Goal: Task Accomplishment & Management: Use online tool/utility

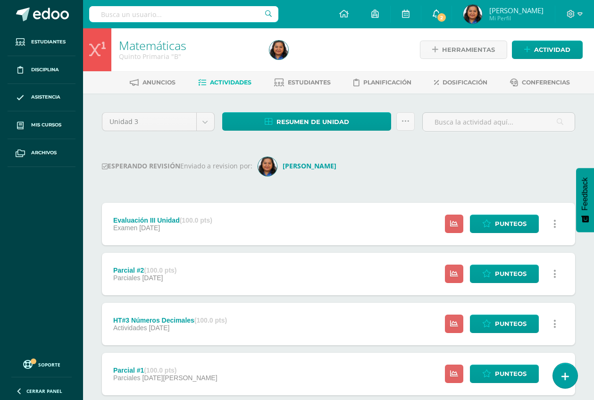
click at [444, 14] on span "2" at bounding box center [442, 17] width 10 height 10
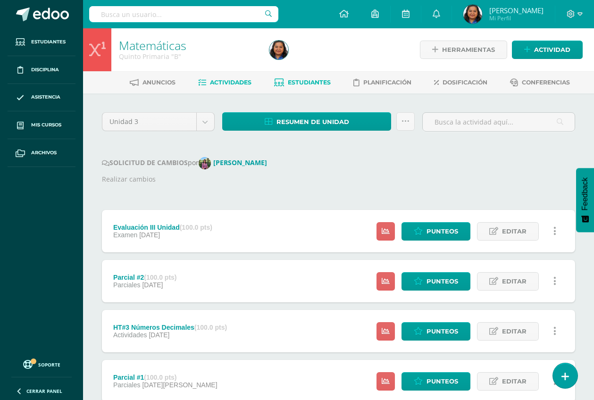
click at [310, 80] on span "Estudiantes" at bounding box center [309, 82] width 43 height 7
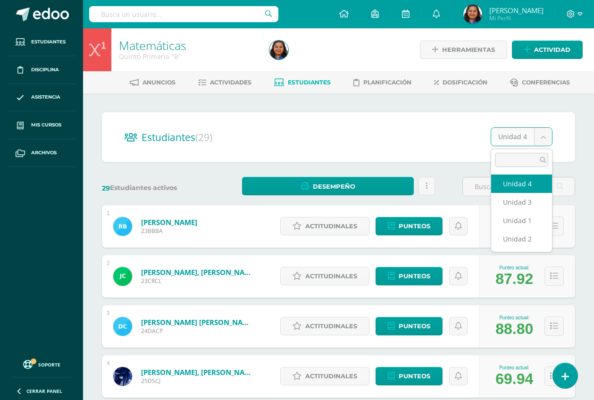
select select "/dashboard/teacher/section/4515/students/?unit=167782"
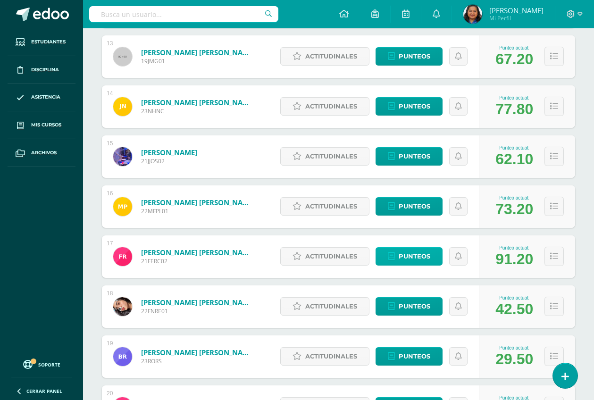
scroll to position [830, 0]
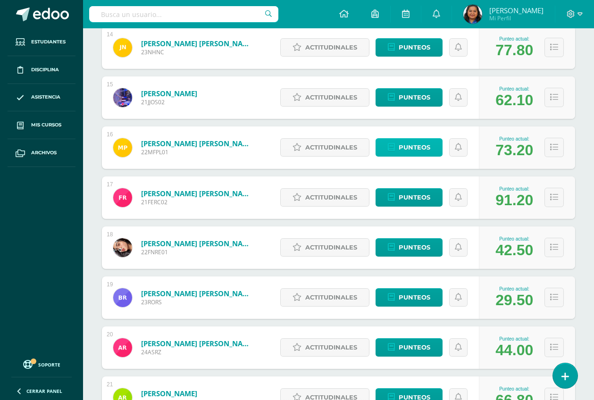
click at [407, 143] on span "Punteos" at bounding box center [415, 147] width 32 height 17
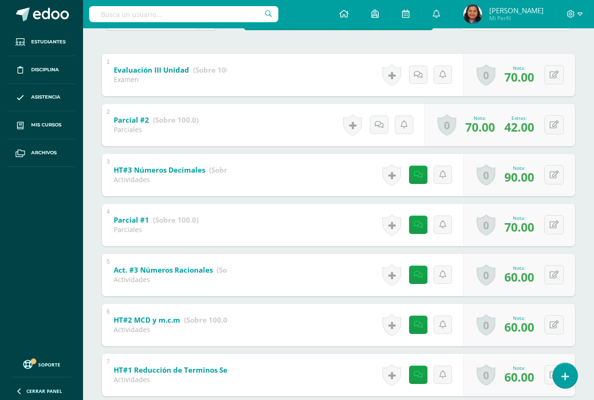
scroll to position [241, 0]
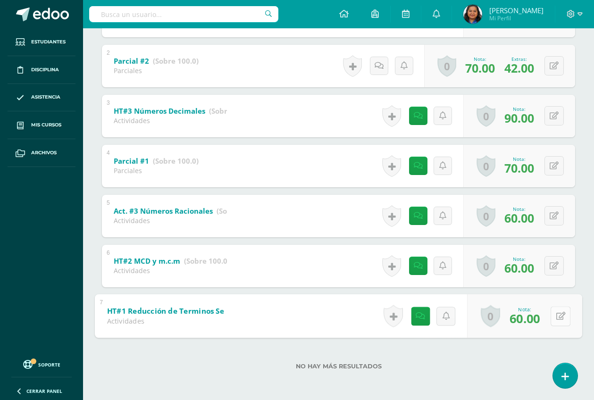
click at [554, 316] on button at bounding box center [561, 316] width 20 height 20
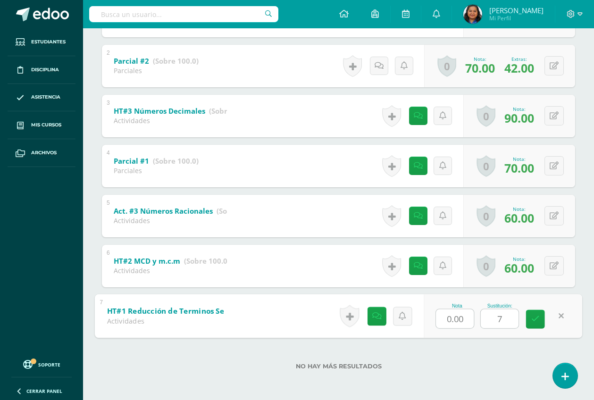
type input "70"
click at [540, 322] on link at bounding box center [535, 319] width 19 height 19
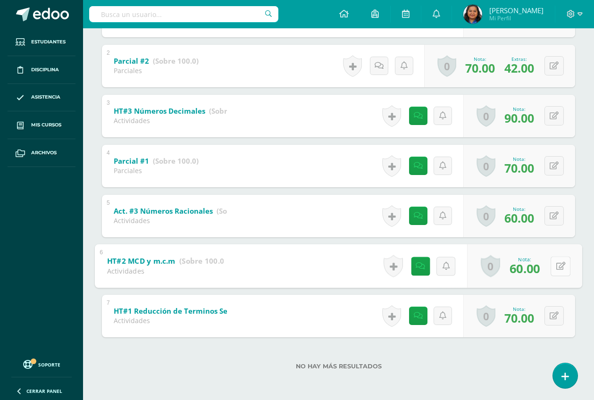
click at [554, 267] on button at bounding box center [561, 266] width 20 height 20
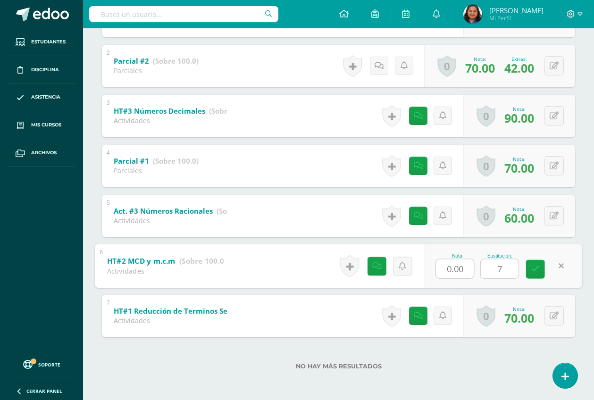
type input "70"
click at [532, 267] on icon at bounding box center [536, 269] width 8 height 8
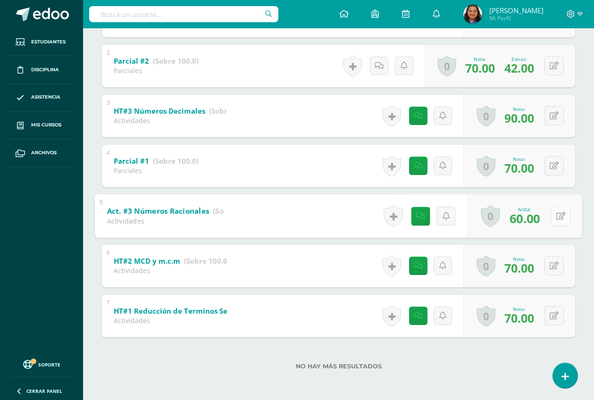
click at [558, 215] on icon at bounding box center [561, 216] width 9 height 8
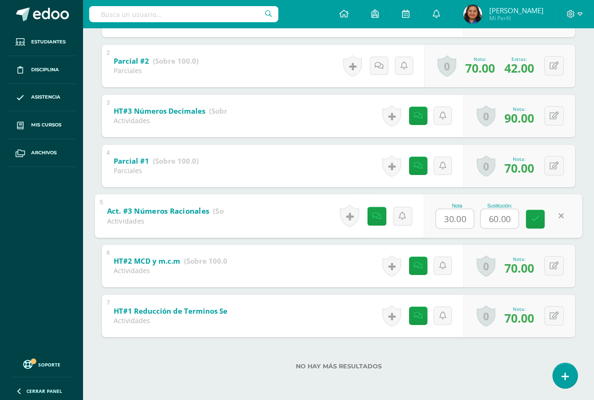
type input "4"
type input "70"
click at [534, 226] on link at bounding box center [535, 219] width 19 height 19
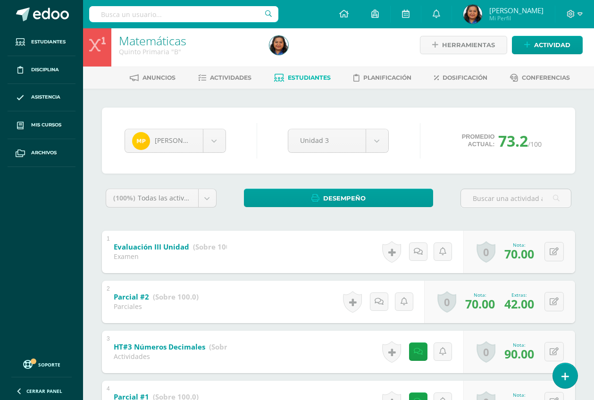
scroll to position [0, 0]
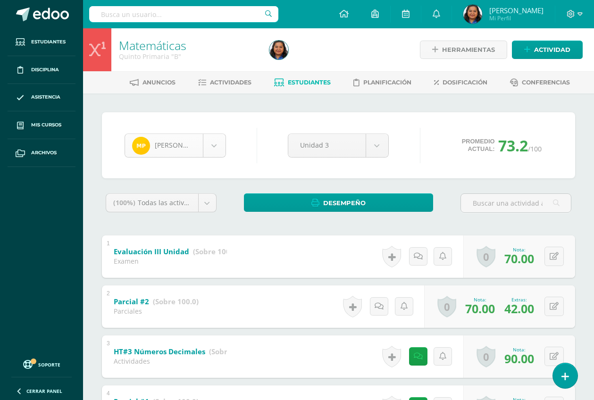
click at [218, 145] on body "Estudiantes Disciplina Asistencia Mis cursos Archivos Soporte Ayuda Reportar un…" at bounding box center [297, 320] width 594 height 641
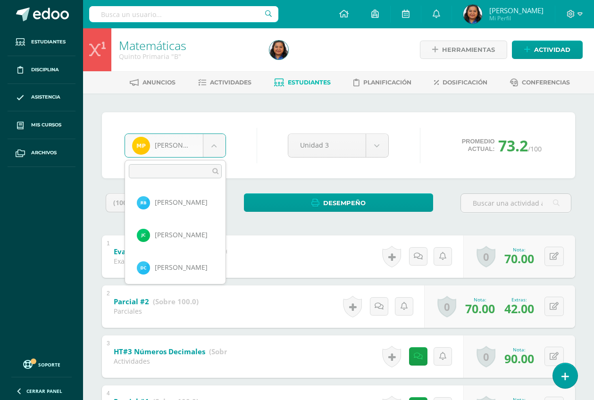
scroll to position [423, 0]
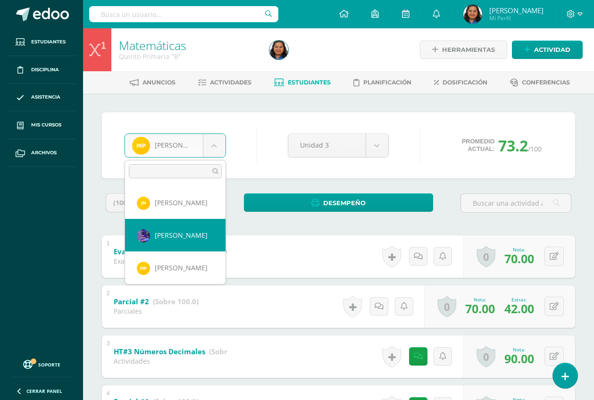
select select "1876"
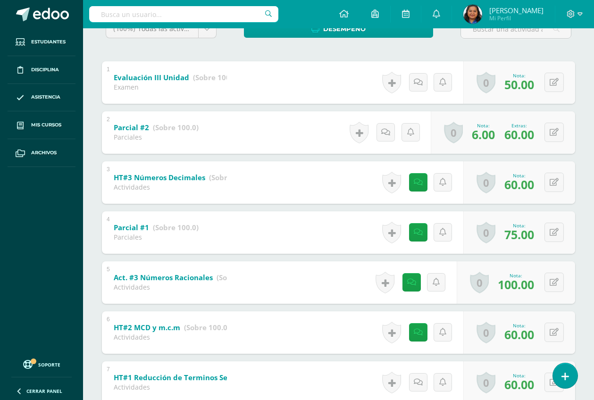
scroll to position [177, 0]
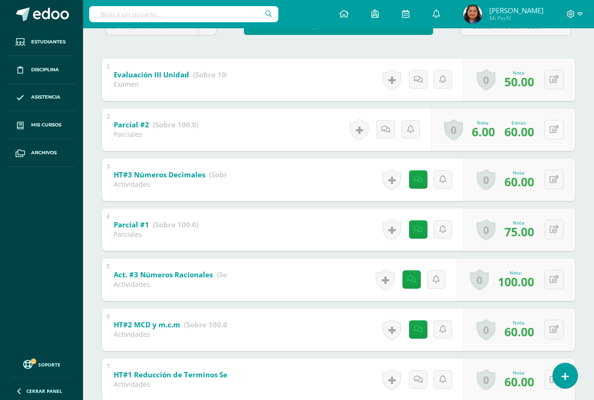
click at [554, 130] on button at bounding box center [554, 129] width 19 height 19
click at [434, 131] on div "Nota 6.00" at bounding box center [415, 130] width 42 height 25
click at [559, 127] on button at bounding box center [561, 130] width 20 height 20
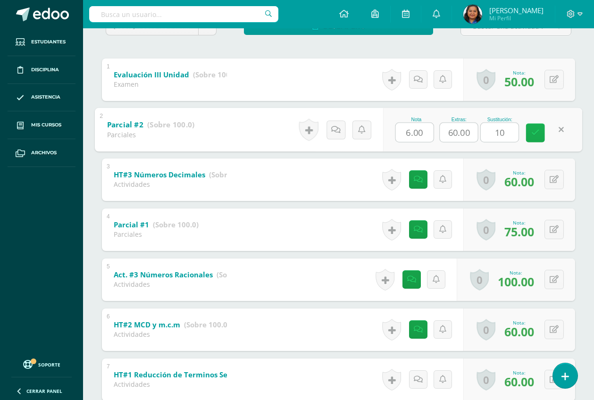
type input "100"
click at [535, 133] on icon at bounding box center [536, 133] width 8 height 8
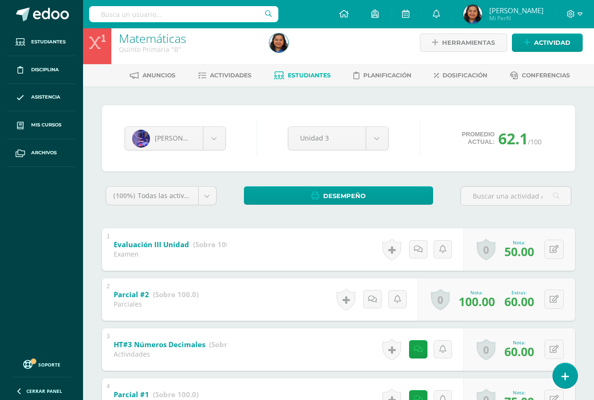
scroll to position [0, 0]
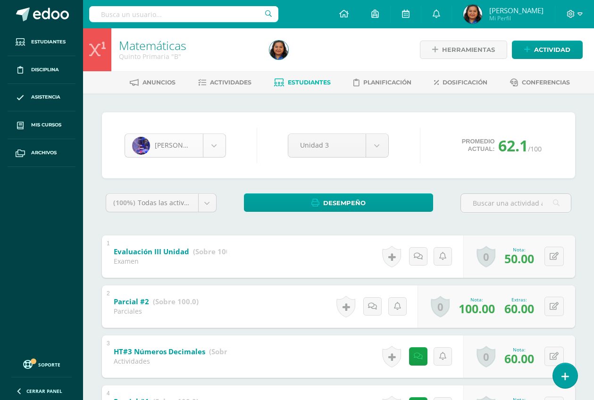
click at [218, 141] on body "Estudiantes Disciplina Asistencia Mis cursos Archivos Soporte Ayuda Reportar un…" at bounding box center [297, 320] width 594 height 641
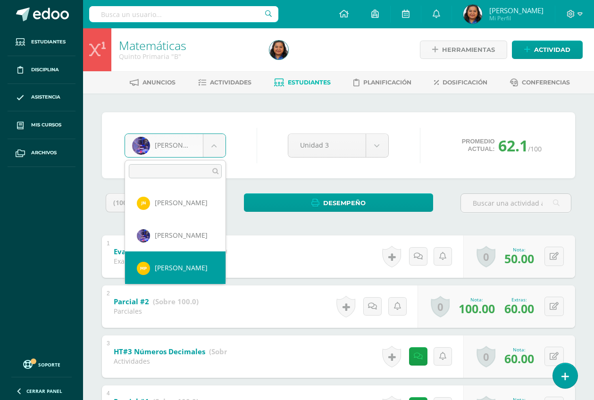
scroll to position [482, 0]
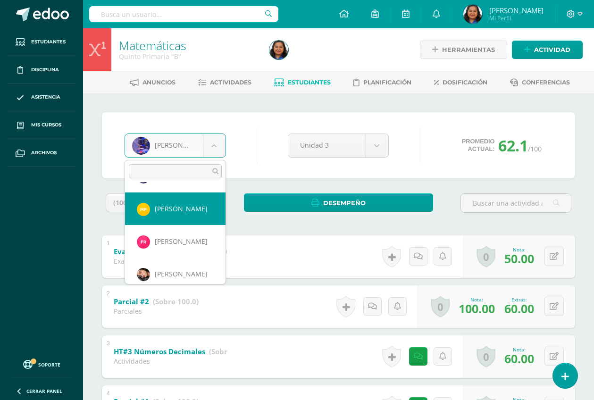
select select "2065"
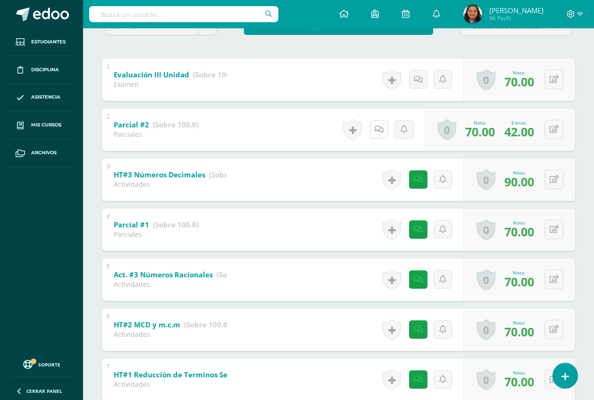
scroll to position [59, 0]
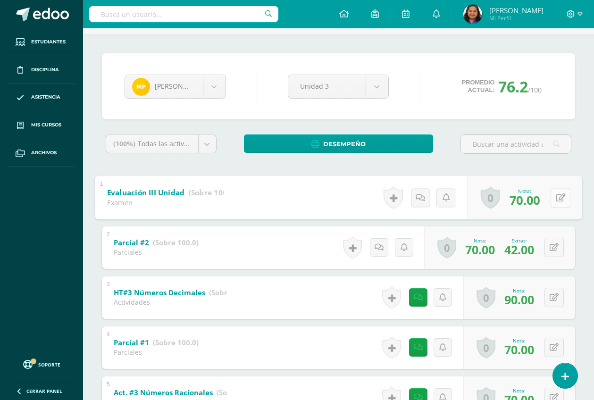
click at [557, 198] on icon at bounding box center [561, 198] width 9 height 8
click at [538, 203] on icon at bounding box center [536, 201] width 8 height 8
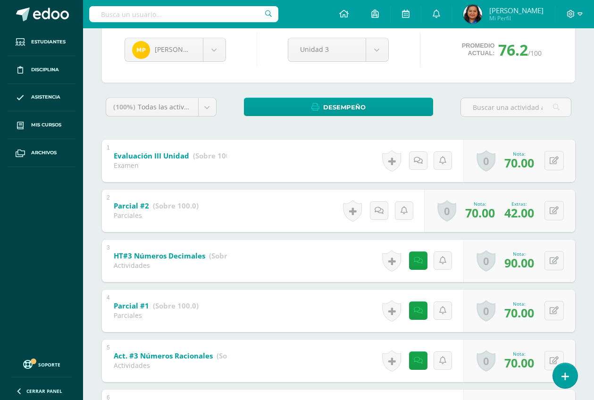
scroll to position [5, 0]
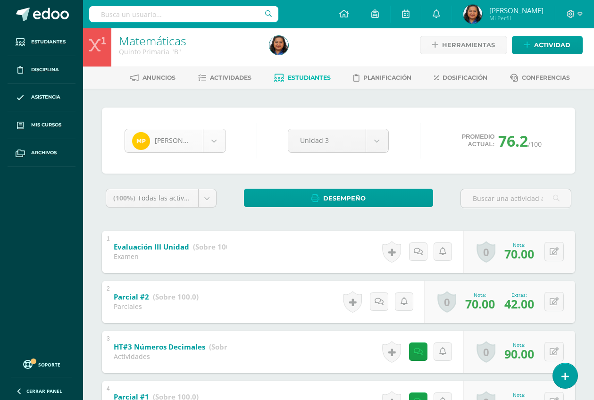
click at [215, 149] on body "Estudiantes Disciplina Asistencia Mis cursos Archivos Soporte Ayuda Reportar un…" at bounding box center [297, 315] width 594 height 641
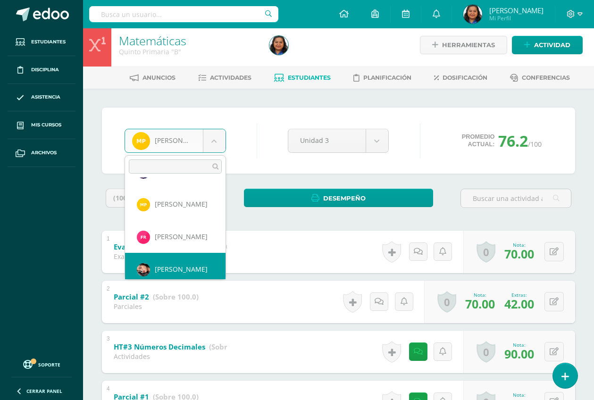
scroll to position [488, 0]
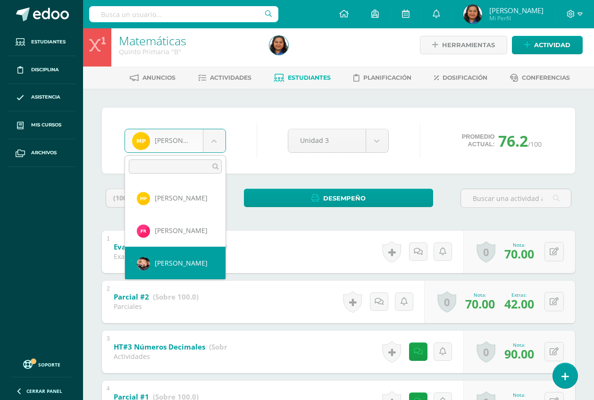
select select "2063"
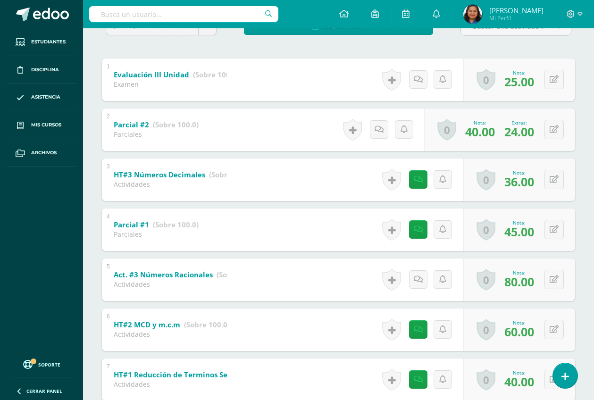
scroll to position [236, 0]
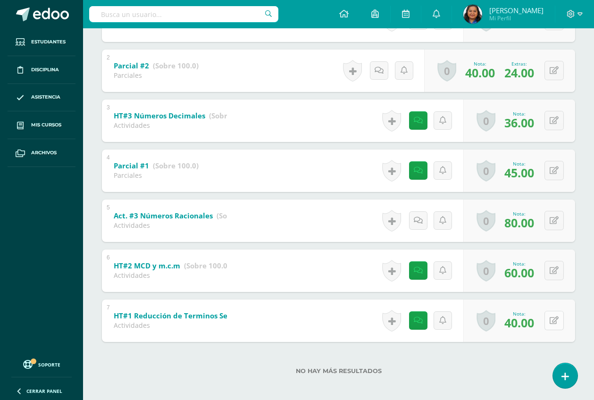
click at [556, 320] on button at bounding box center [554, 320] width 19 height 19
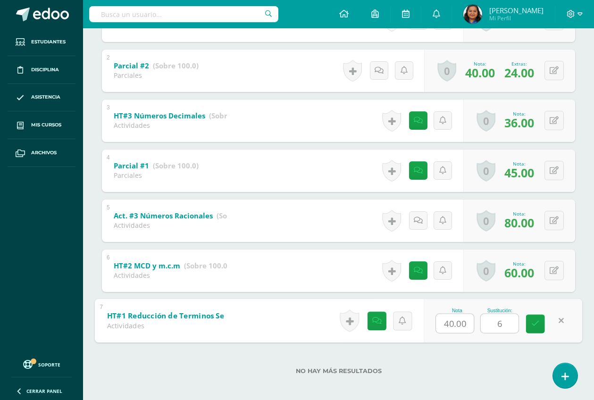
type input "60"
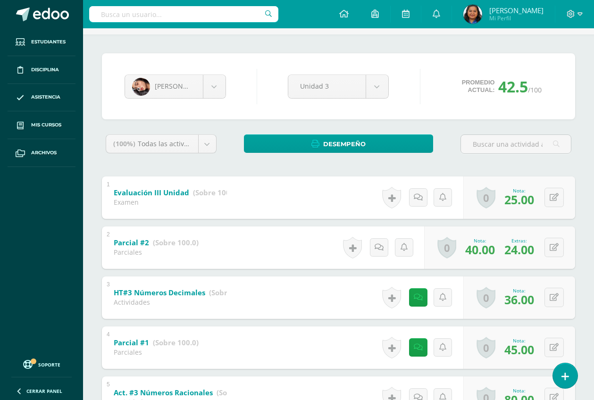
scroll to position [0, 0]
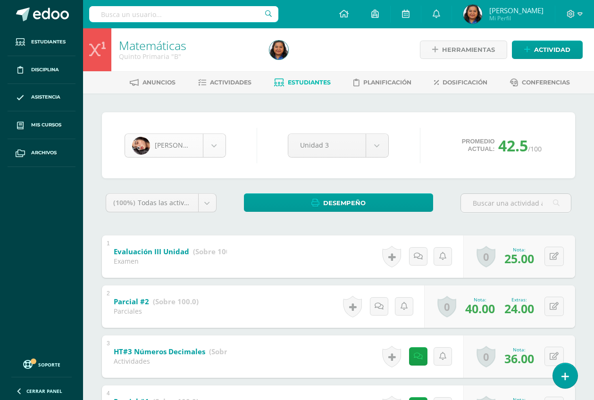
click at [212, 143] on body "Estudiantes Disciplina Asistencia Mis cursos Archivos Soporte Ayuda Reportar un…" at bounding box center [297, 320] width 594 height 641
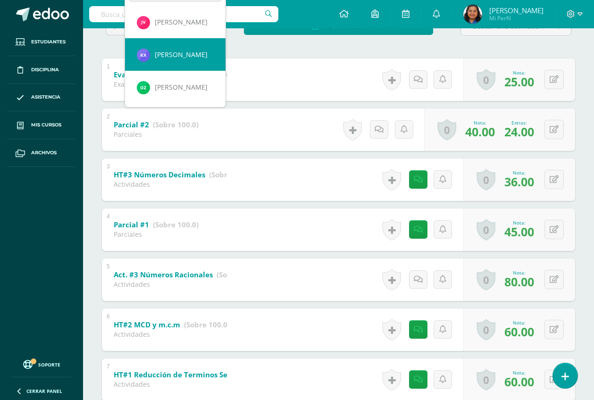
scroll to position [164, 0]
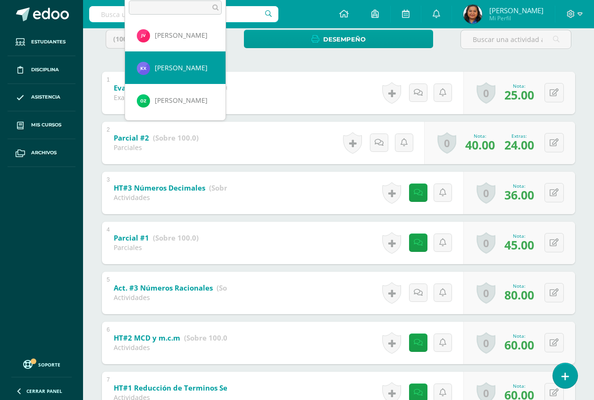
select select "2319"
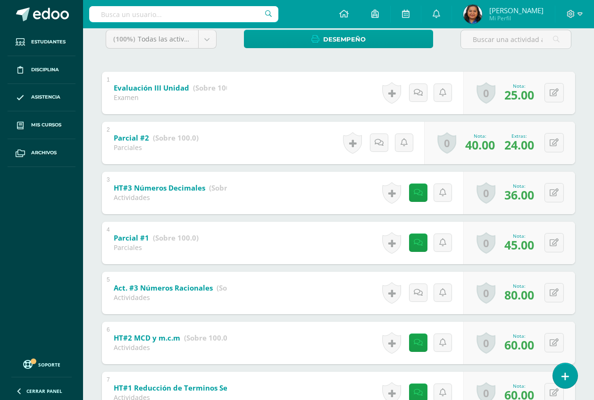
scroll to position [0, 0]
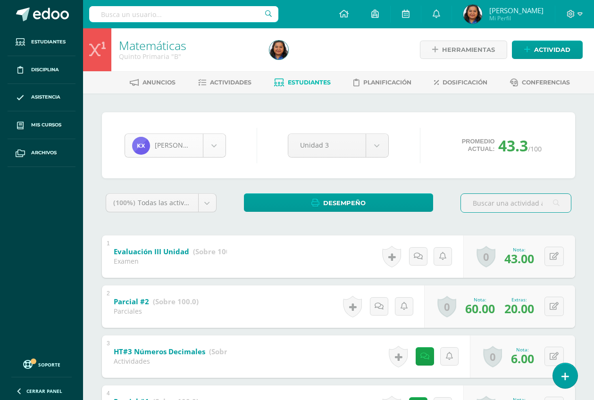
click at [210, 148] on body "Estudiantes Disciplina Asistencia Mis cursos Archivos Soporte Ayuda Reportar un…" at bounding box center [297, 320] width 594 height 641
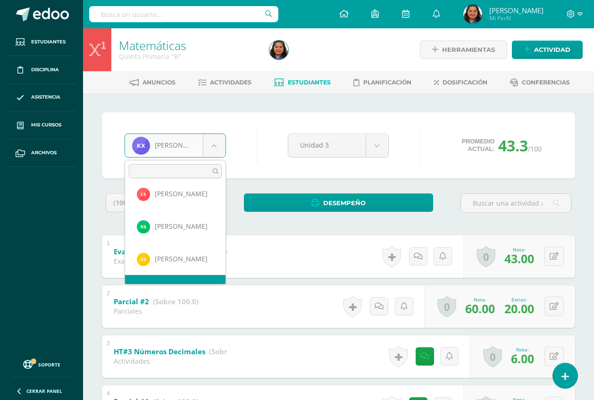
scroll to position [755, 0]
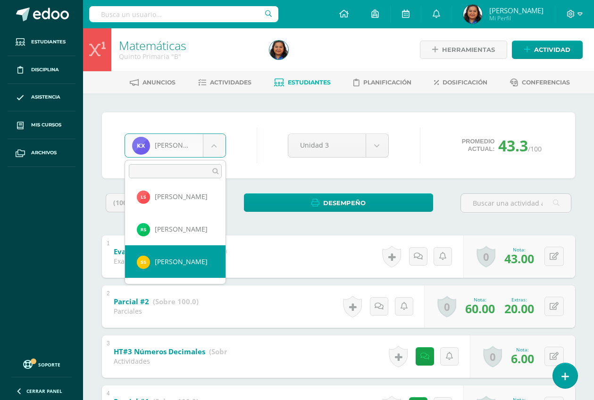
select select "2067"
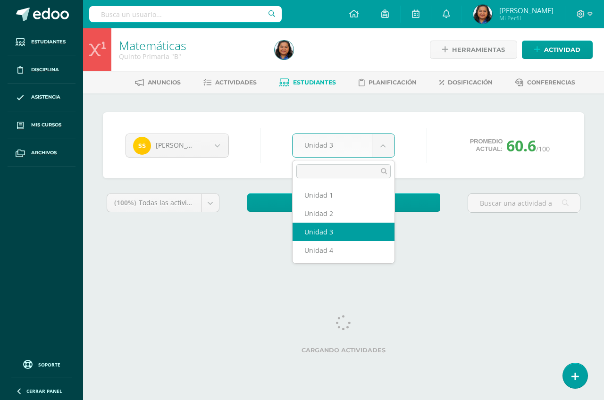
click at [384, 137] on body "Estudiantes Disciplina Asistencia Mis cursos Archivos Soporte Ayuda Reportar un…" at bounding box center [302, 127] width 604 height 254
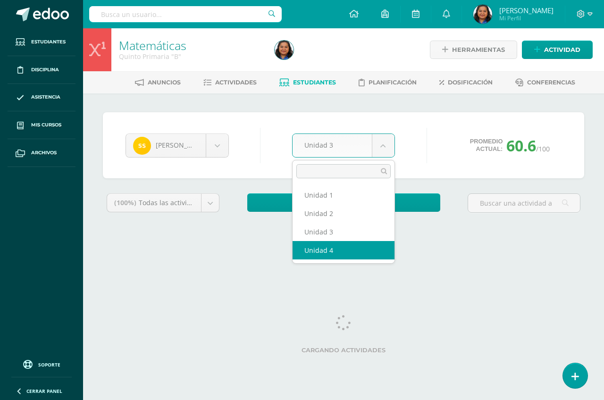
select select "Unidad 4"
